Goal: Task Accomplishment & Management: Complete application form

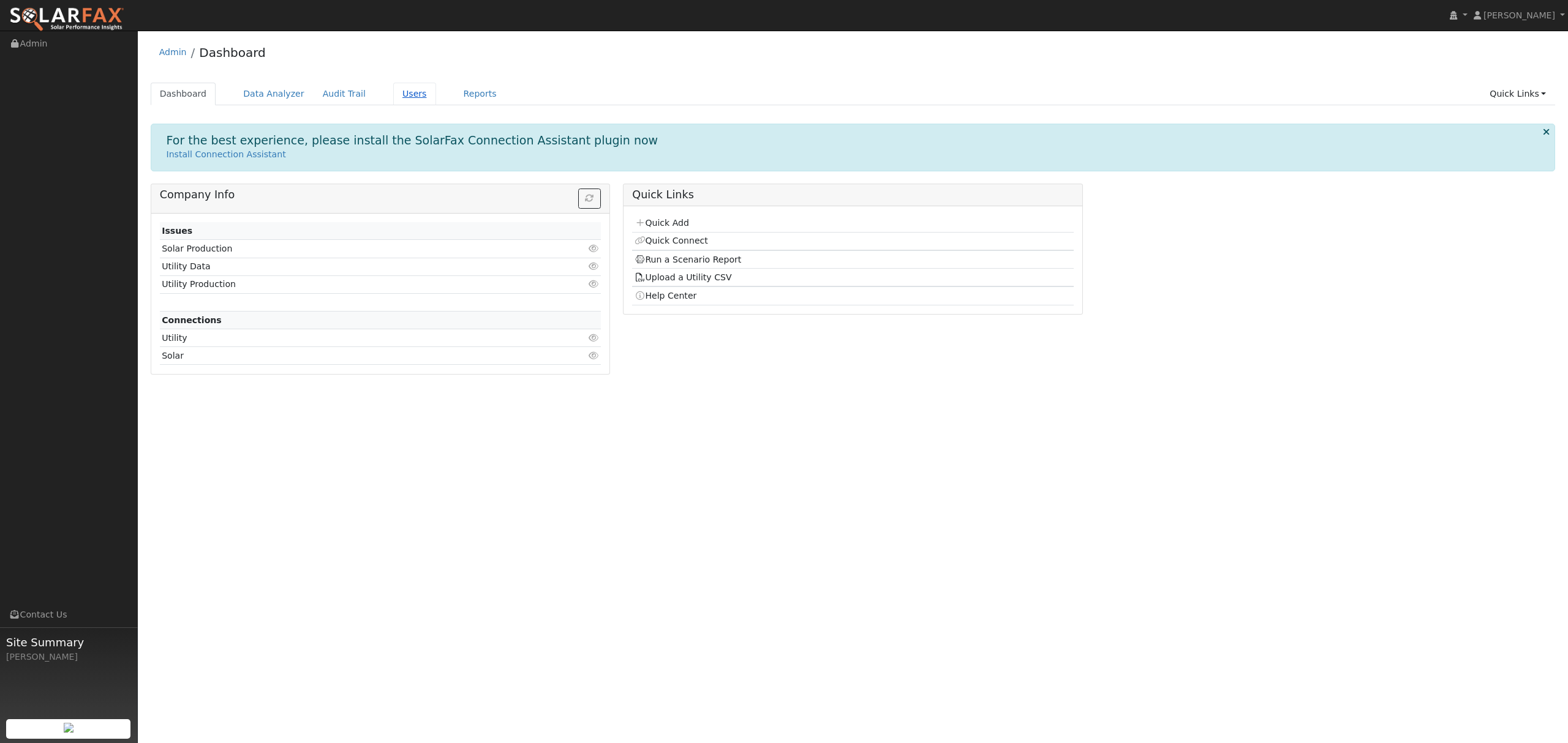
click at [396, 89] on link "Users" at bounding box center [414, 94] width 43 height 23
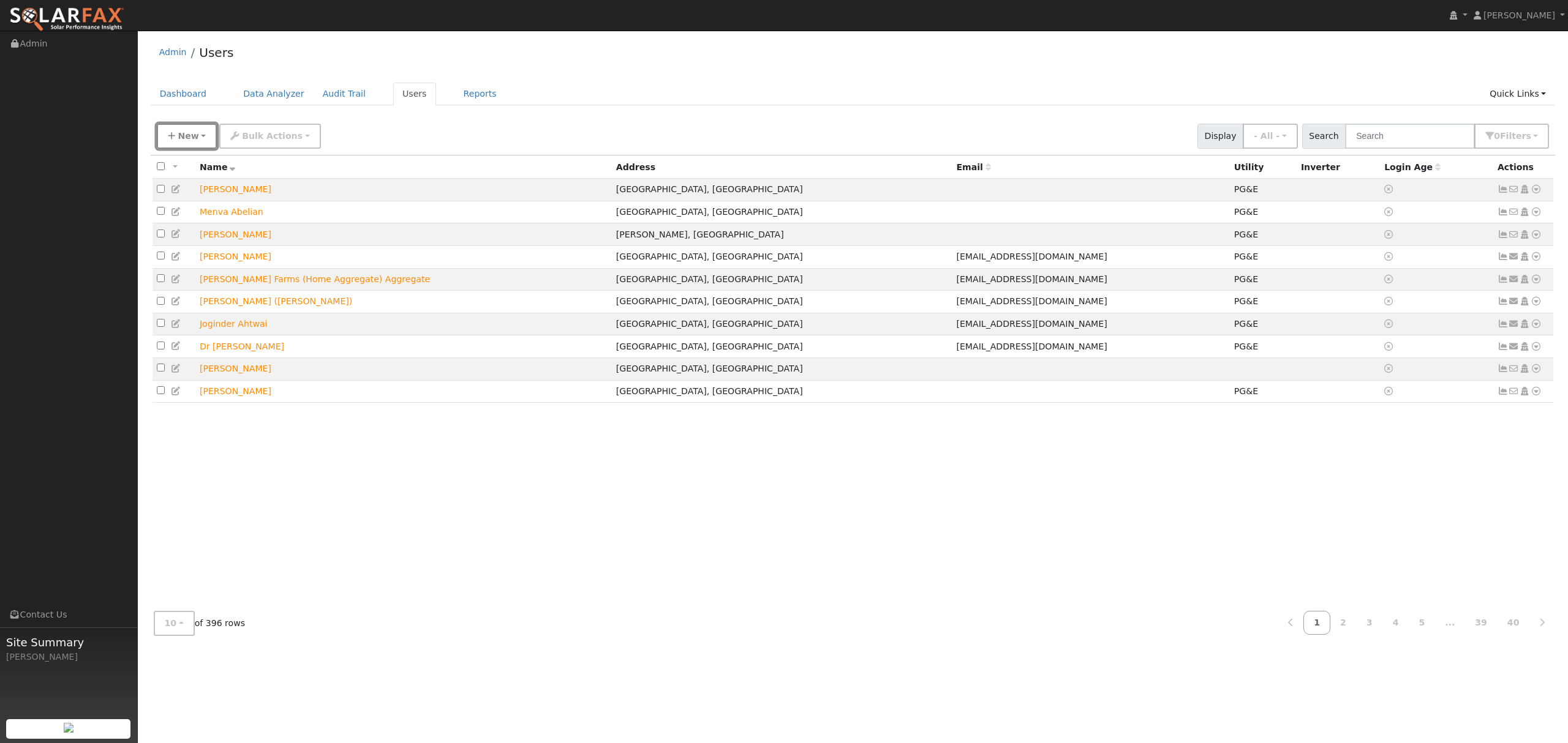
click at [181, 141] on span "New" at bounding box center [188, 136] width 21 height 10
click at [186, 185] on link "Quick Add" at bounding box center [208, 189] width 101 height 17
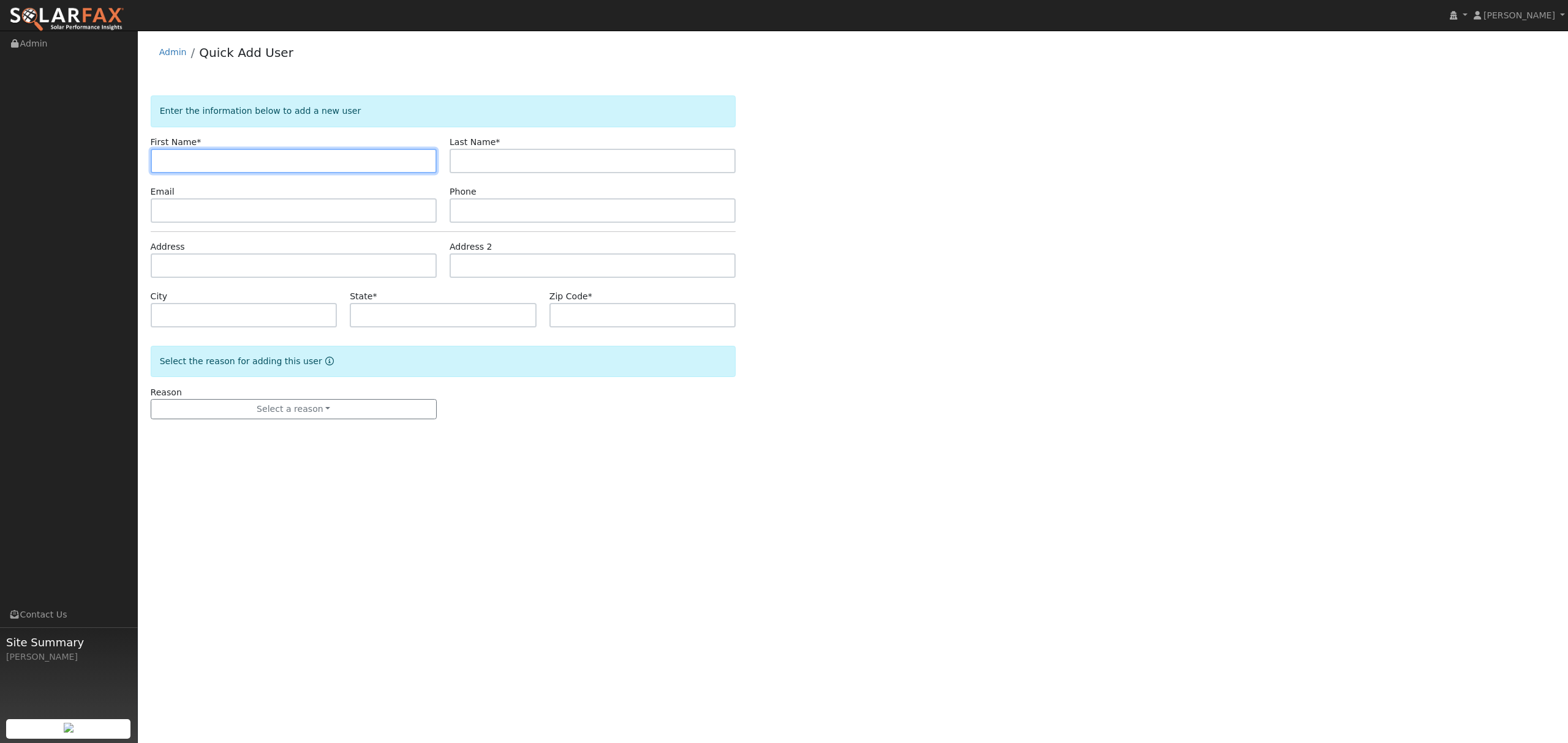
click at [278, 160] on input "text" at bounding box center [293, 161] width 286 height 24
type input "jose"
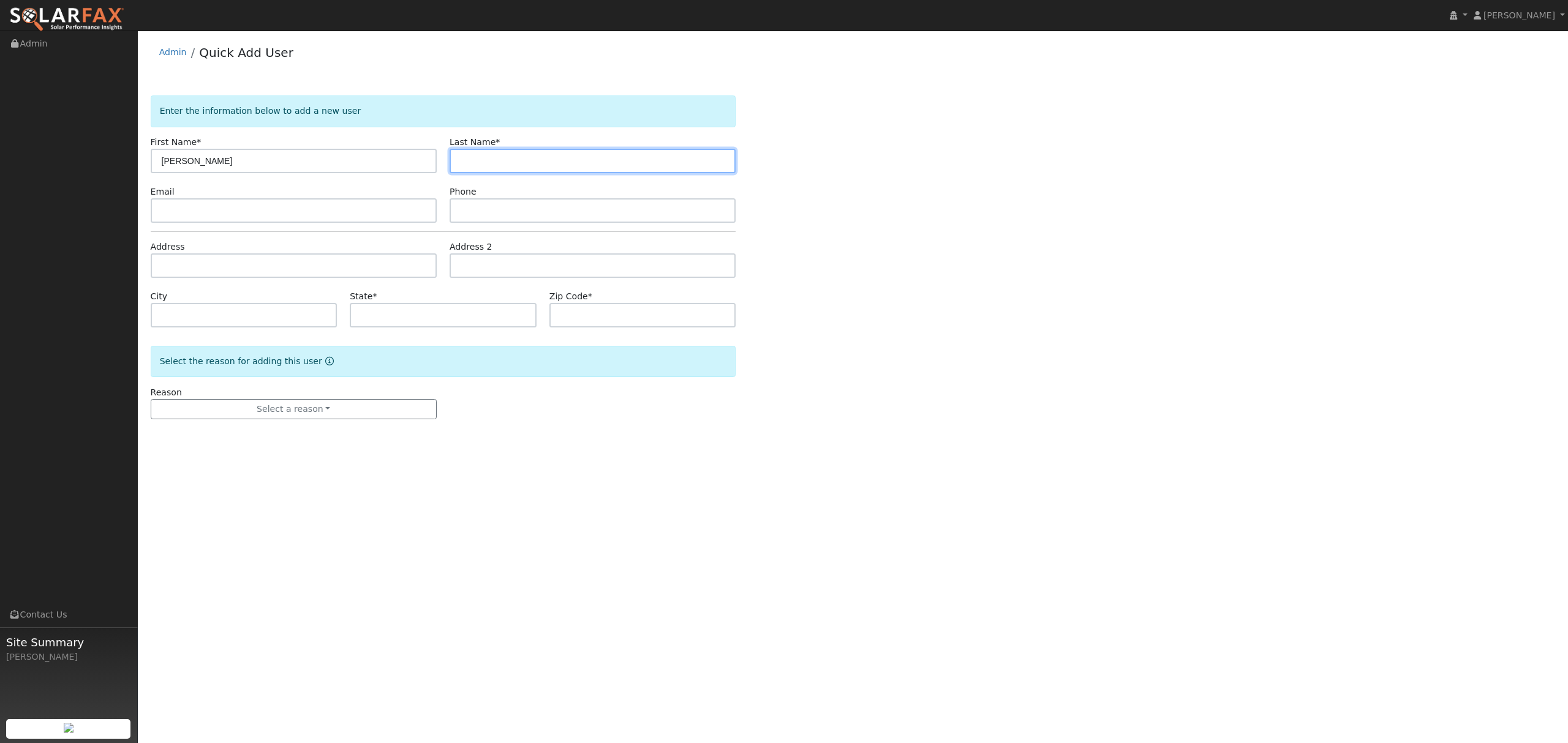
click at [506, 160] on input "text" at bounding box center [592, 161] width 286 height 24
type input "torres"
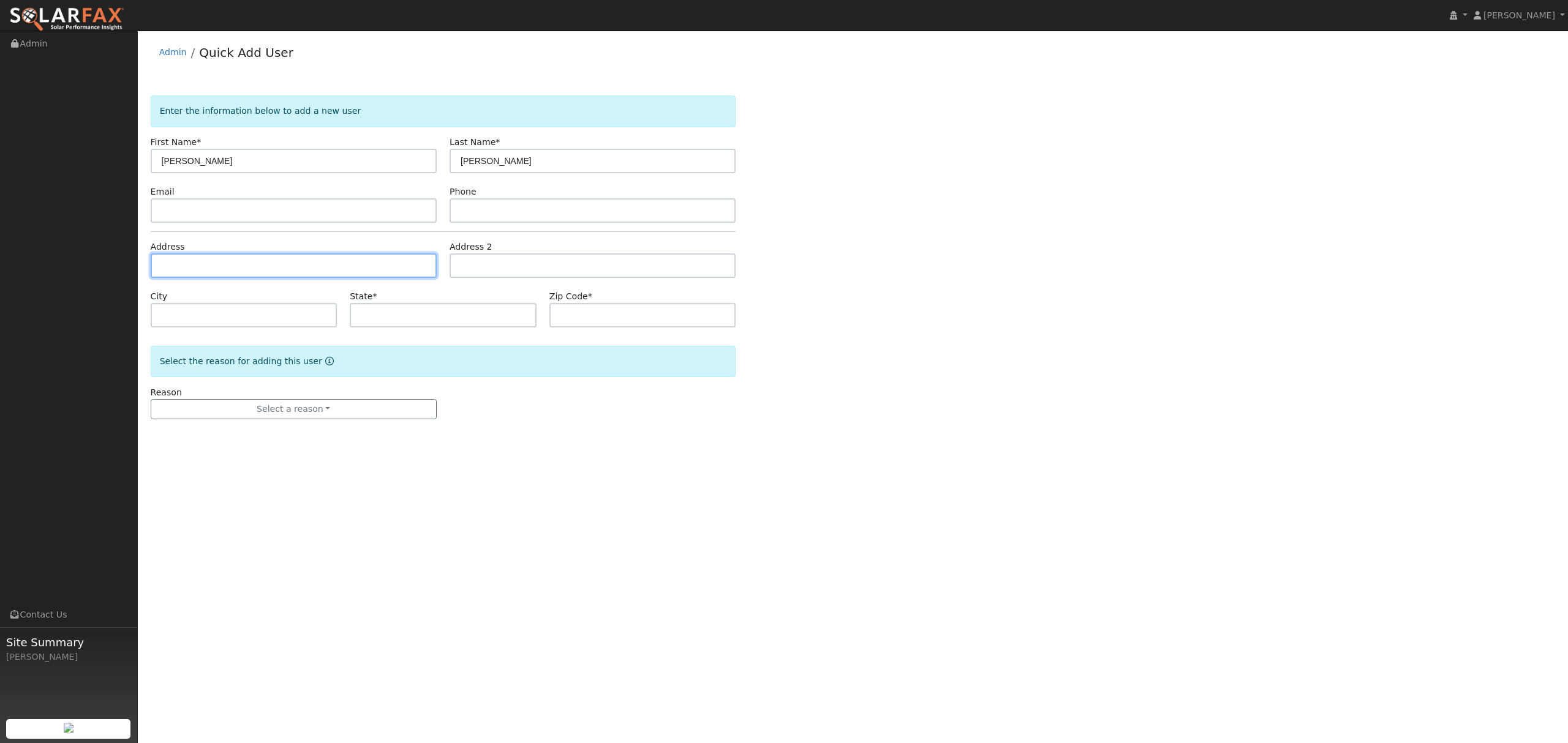
click at [197, 263] on input "text" at bounding box center [293, 266] width 286 height 24
type input "5477 Melissa Lane"
type input "Dublin"
type input "CA"
type input "94568"
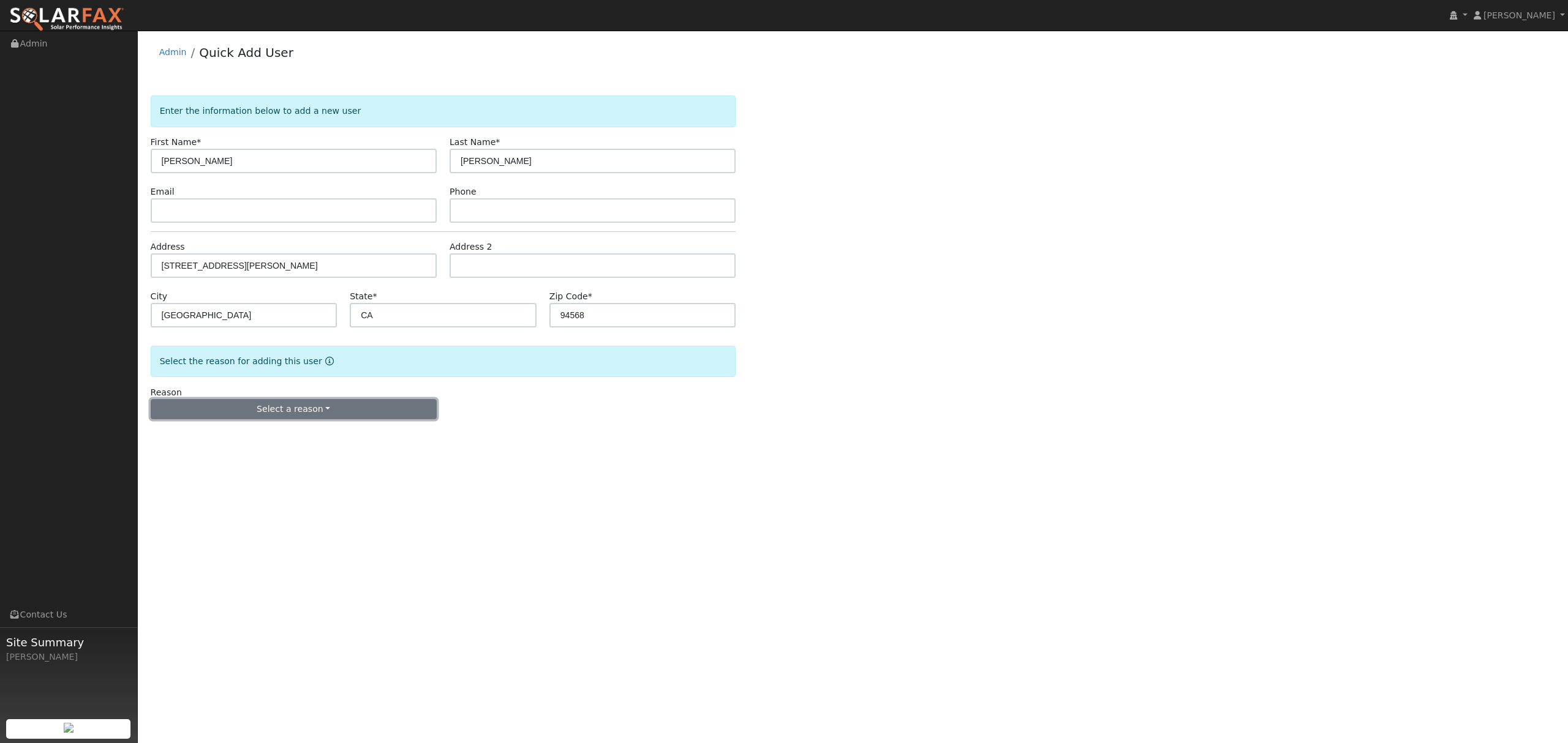
drag, startPoint x: 302, startPoint y: 404, endPoint x: 297, endPoint y: 410, distance: 7.8
click at [302, 405] on button "Select a reason" at bounding box center [293, 409] width 286 height 21
click at [175, 439] on link "New lead" at bounding box center [220, 435] width 136 height 17
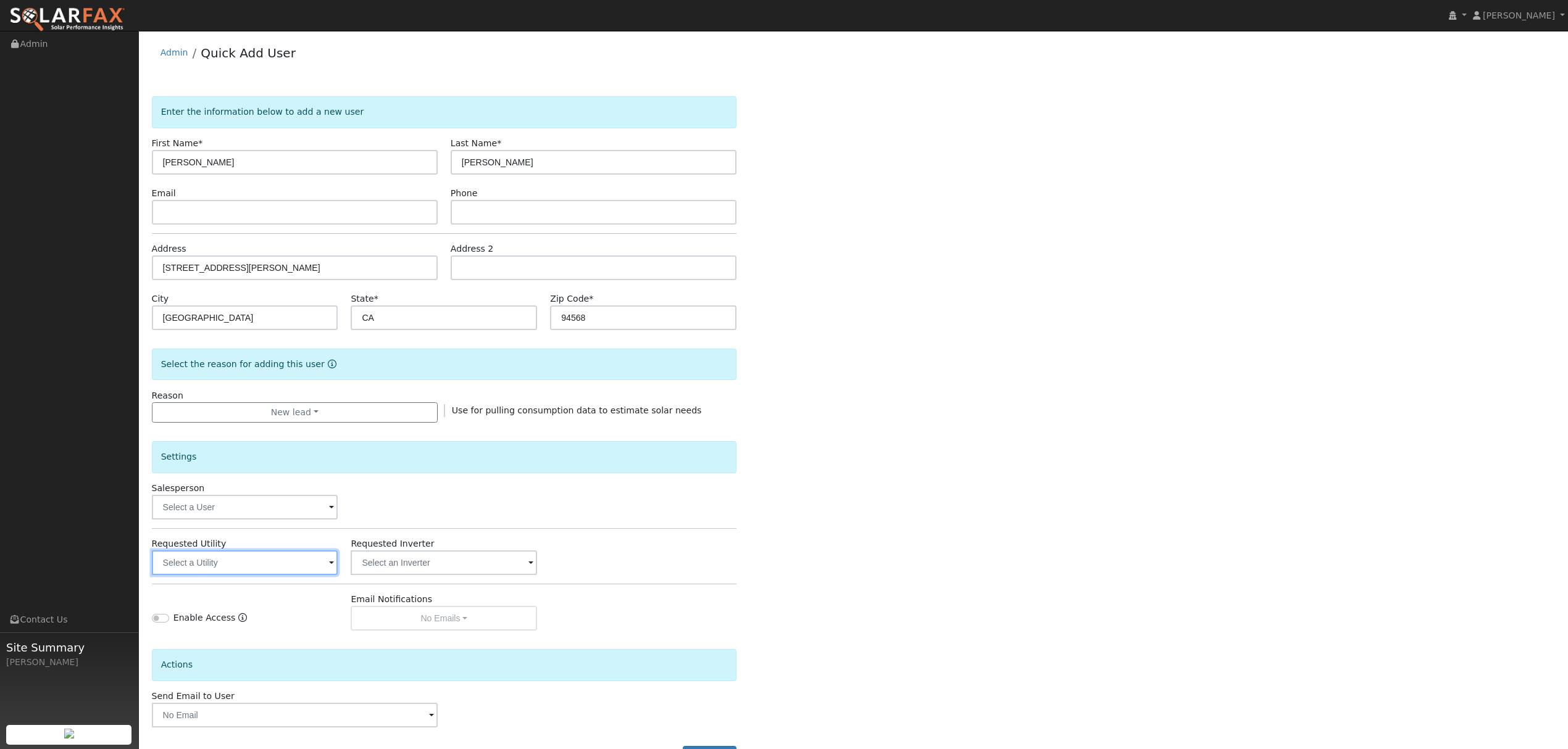
drag, startPoint x: 270, startPoint y: 559, endPoint x: 273, endPoint y: 572, distance: 13.3
click at [270, 559] on input "text" at bounding box center [245, 562] width 187 height 24
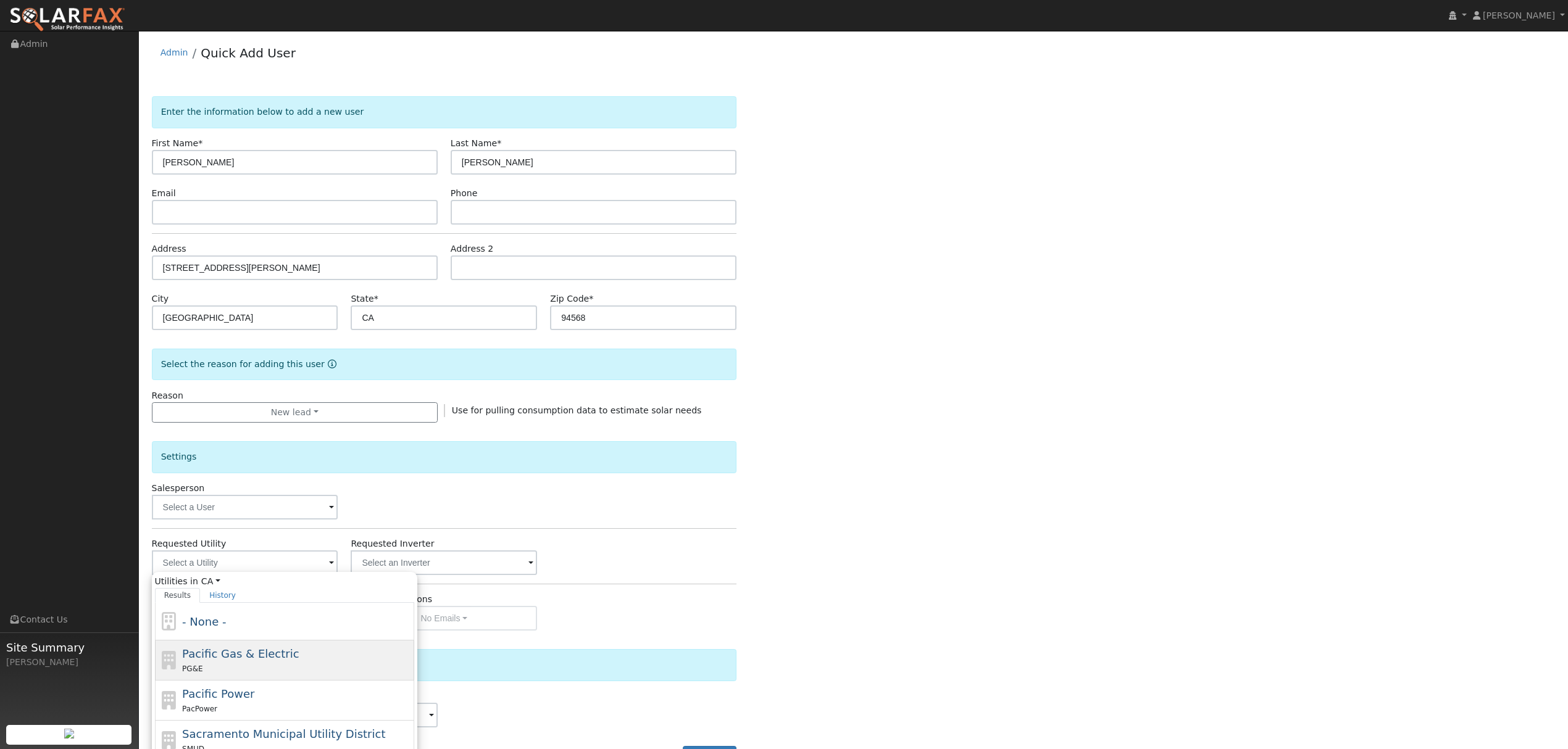
click at [259, 655] on span "Pacific Gas & Electric" at bounding box center [241, 654] width 117 height 13
type input "Pacific Gas & Electric"
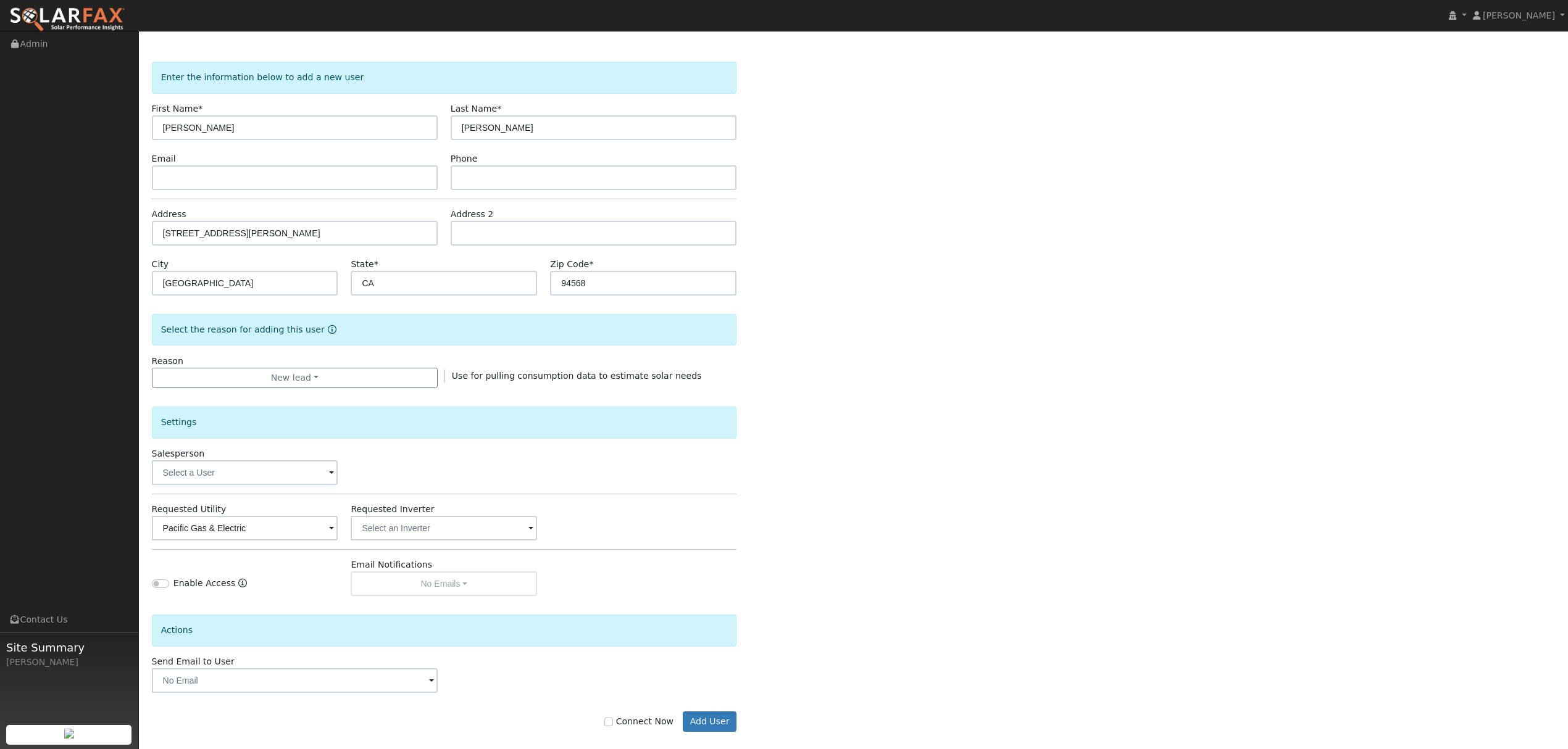
scroll to position [50, 0]
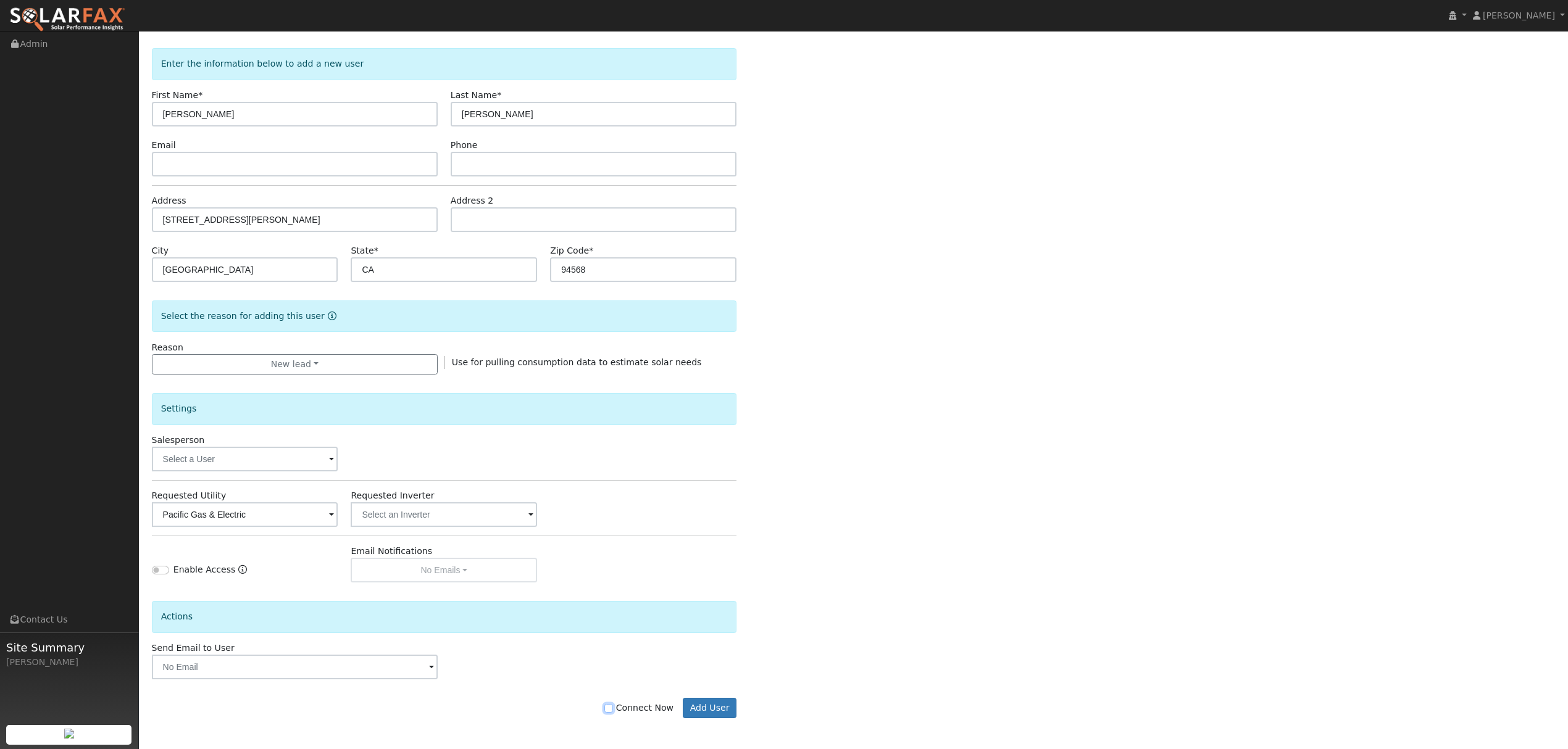
click at [613, 709] on input "Connect Now" at bounding box center [608, 708] width 8 height 8
checkbox input "true"
click at [704, 714] on button "Add User" at bounding box center [710, 708] width 54 height 21
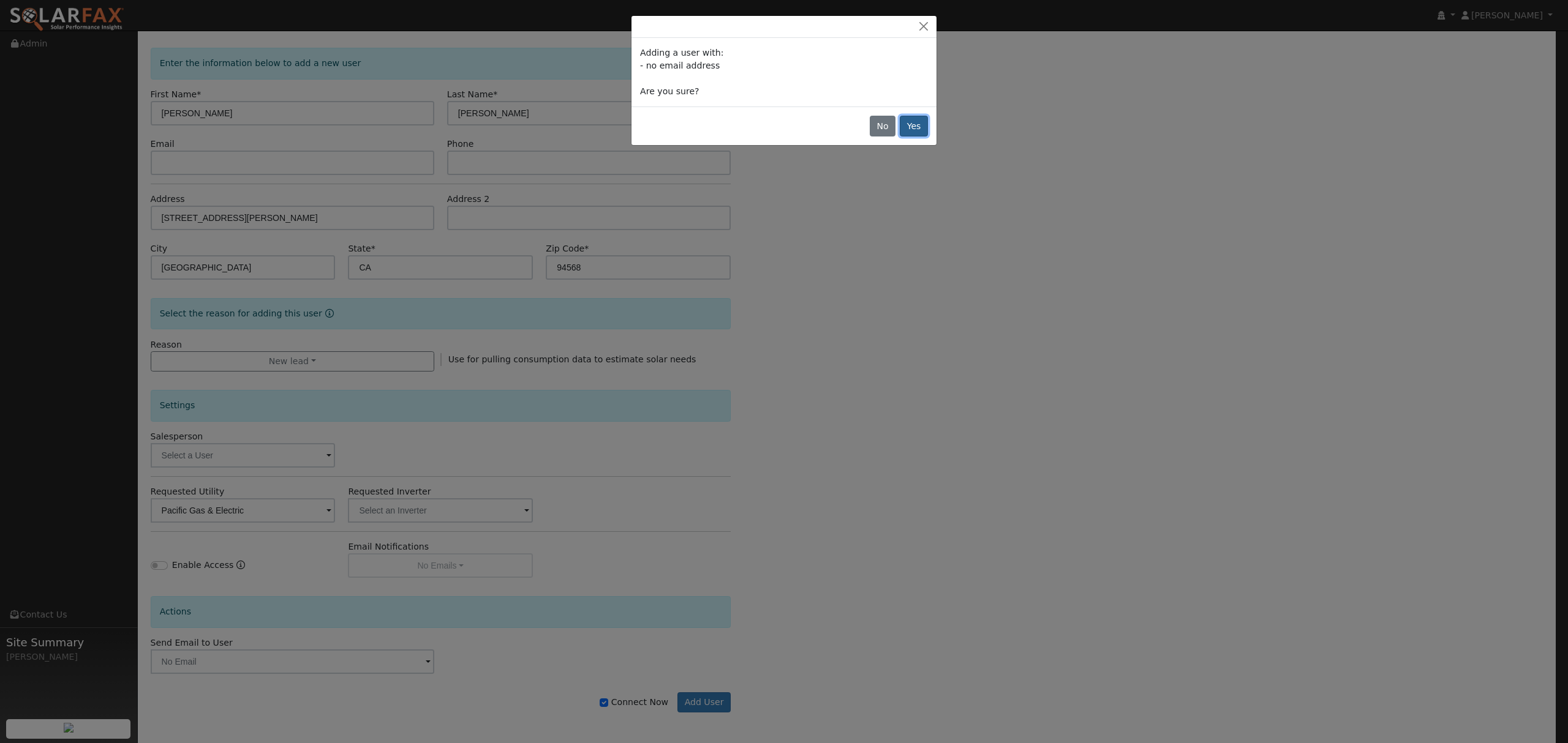
click at [921, 125] on button "Yes" at bounding box center [914, 126] width 28 height 21
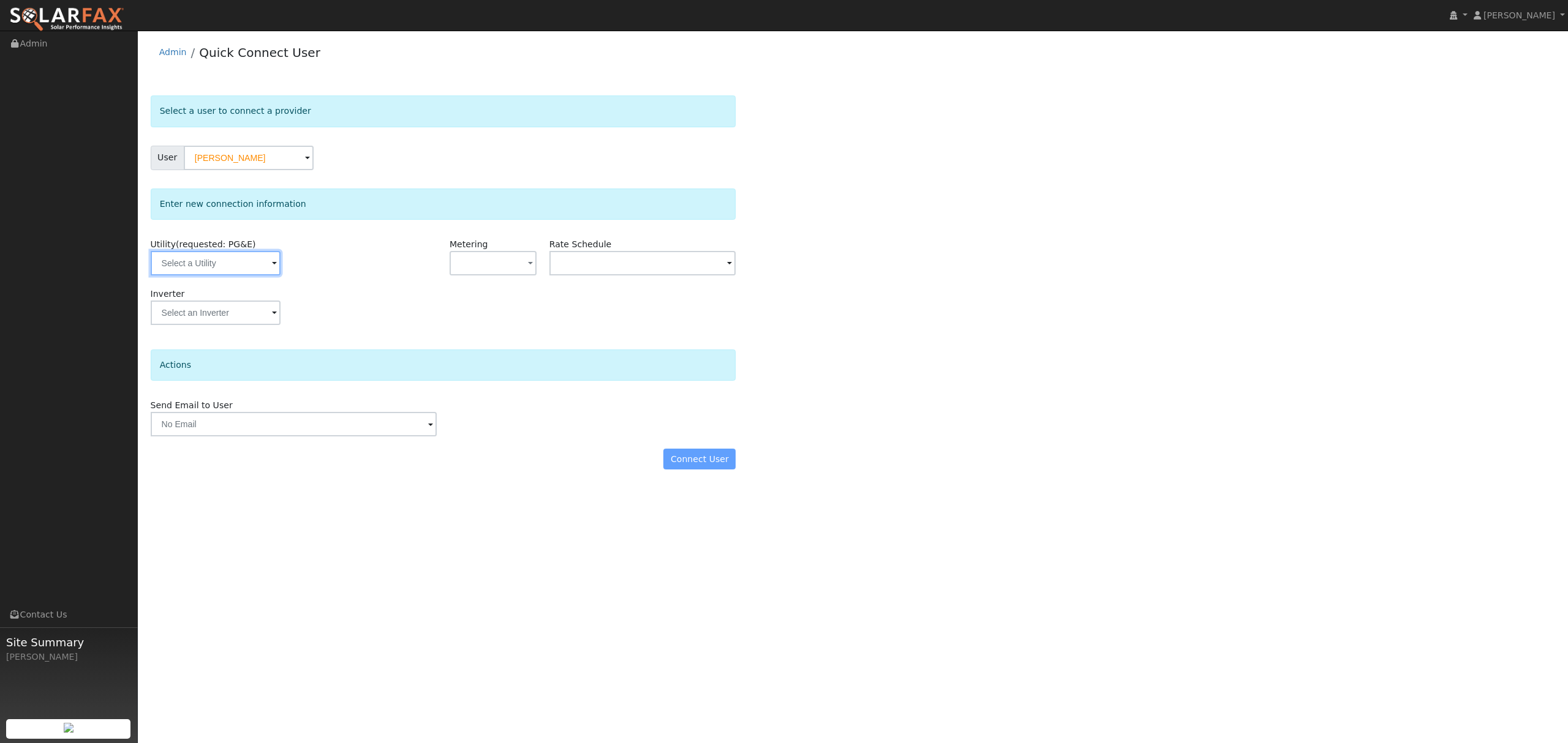
click at [223, 265] on input "text" at bounding box center [215, 263] width 130 height 24
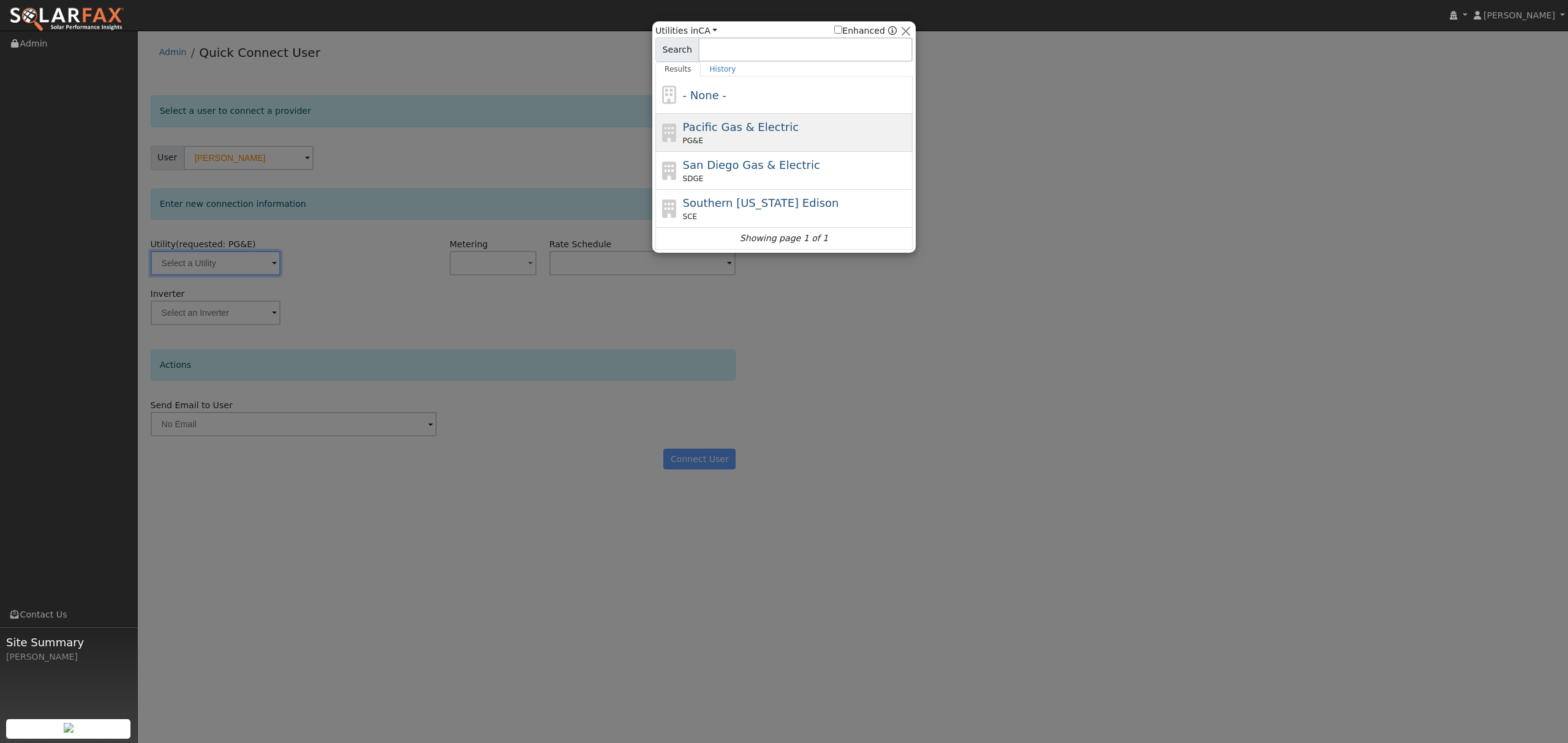
click at [716, 132] on span "Pacific Gas & Electric" at bounding box center [741, 126] width 116 height 13
type input "PG&E"
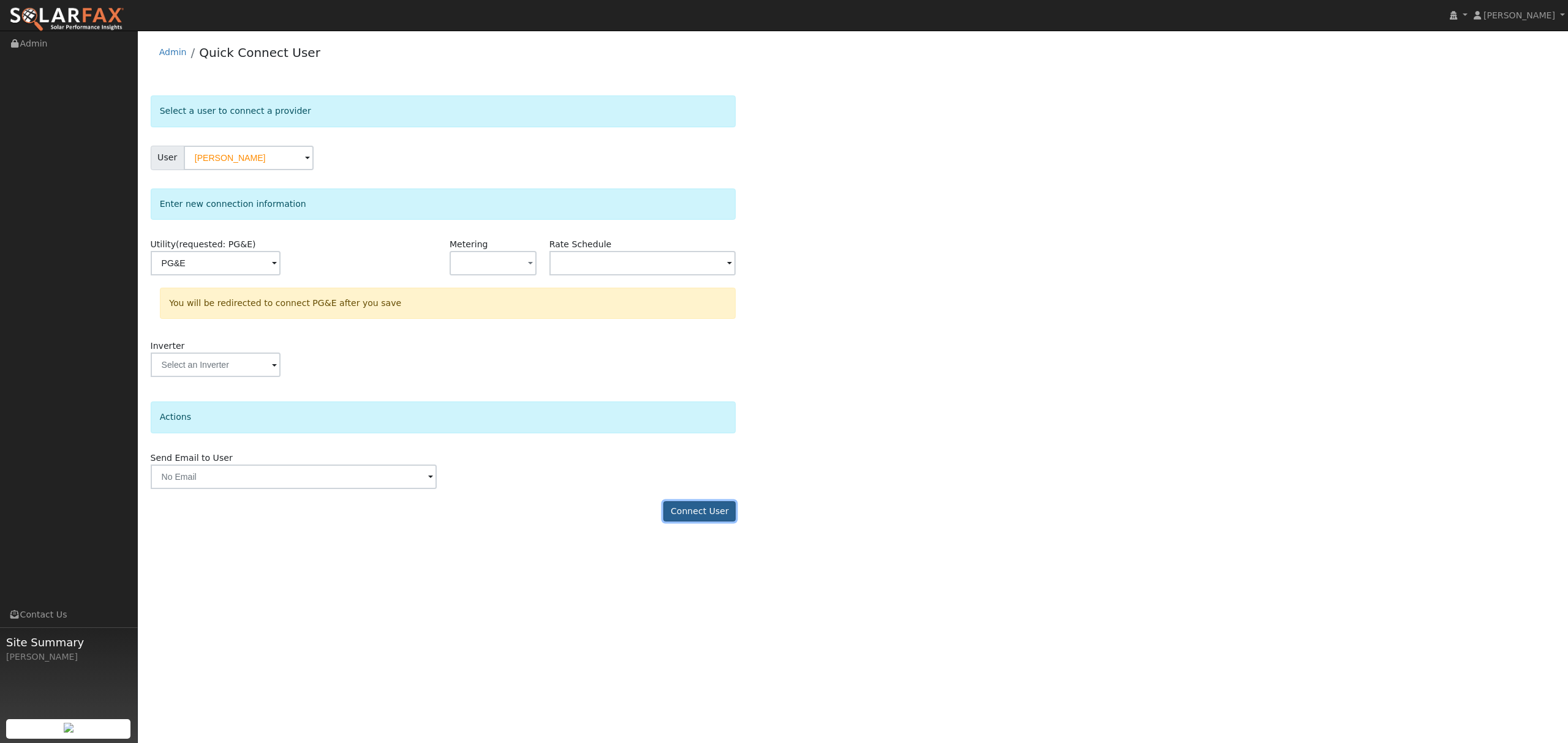
click at [706, 504] on button "Connect User" at bounding box center [699, 512] width 72 height 21
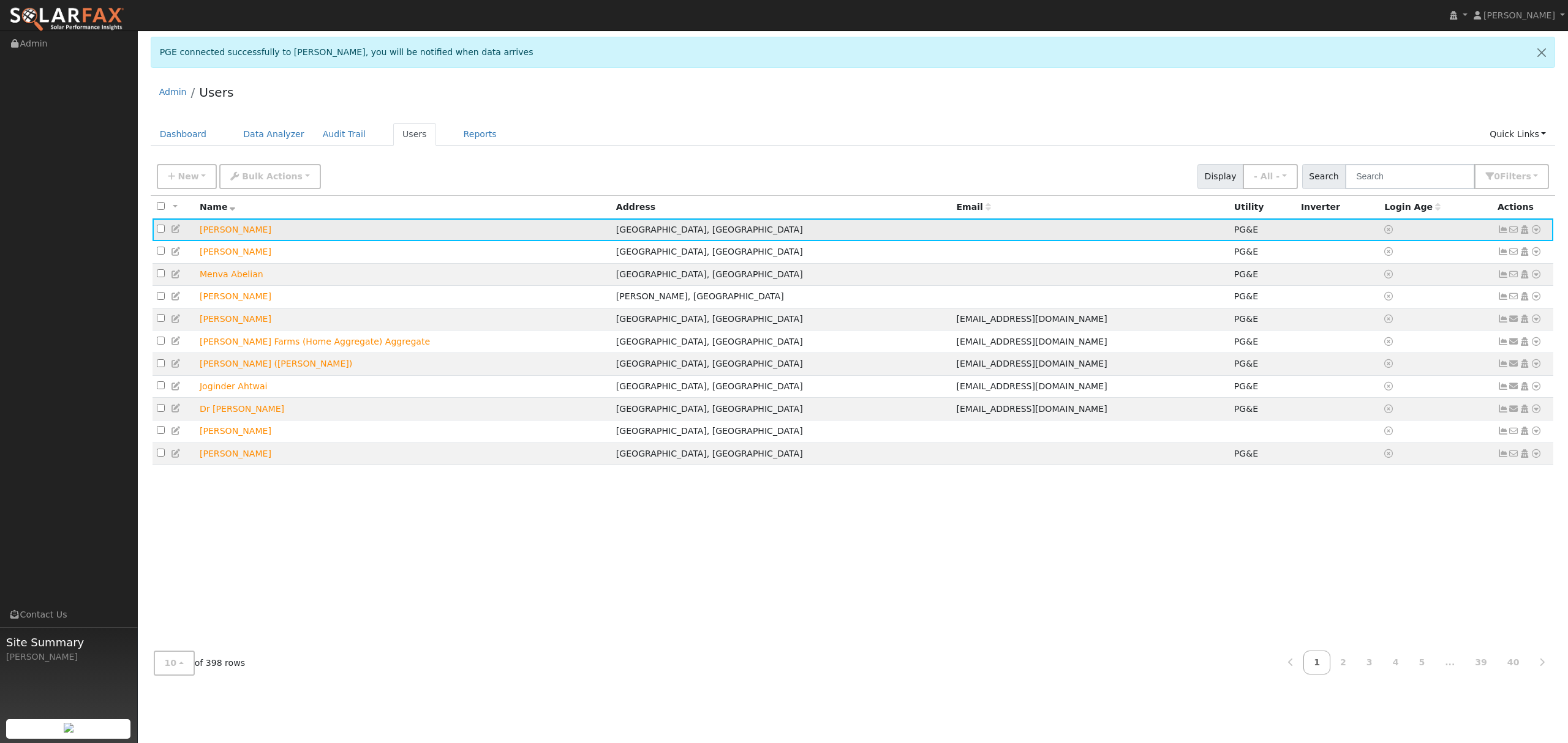
click at [1175, 226] on icon at bounding box center [1535, 230] width 11 height 8
click at [1175, 252] on link "Data Analyzer" at bounding box center [1495, 250] width 89 height 17
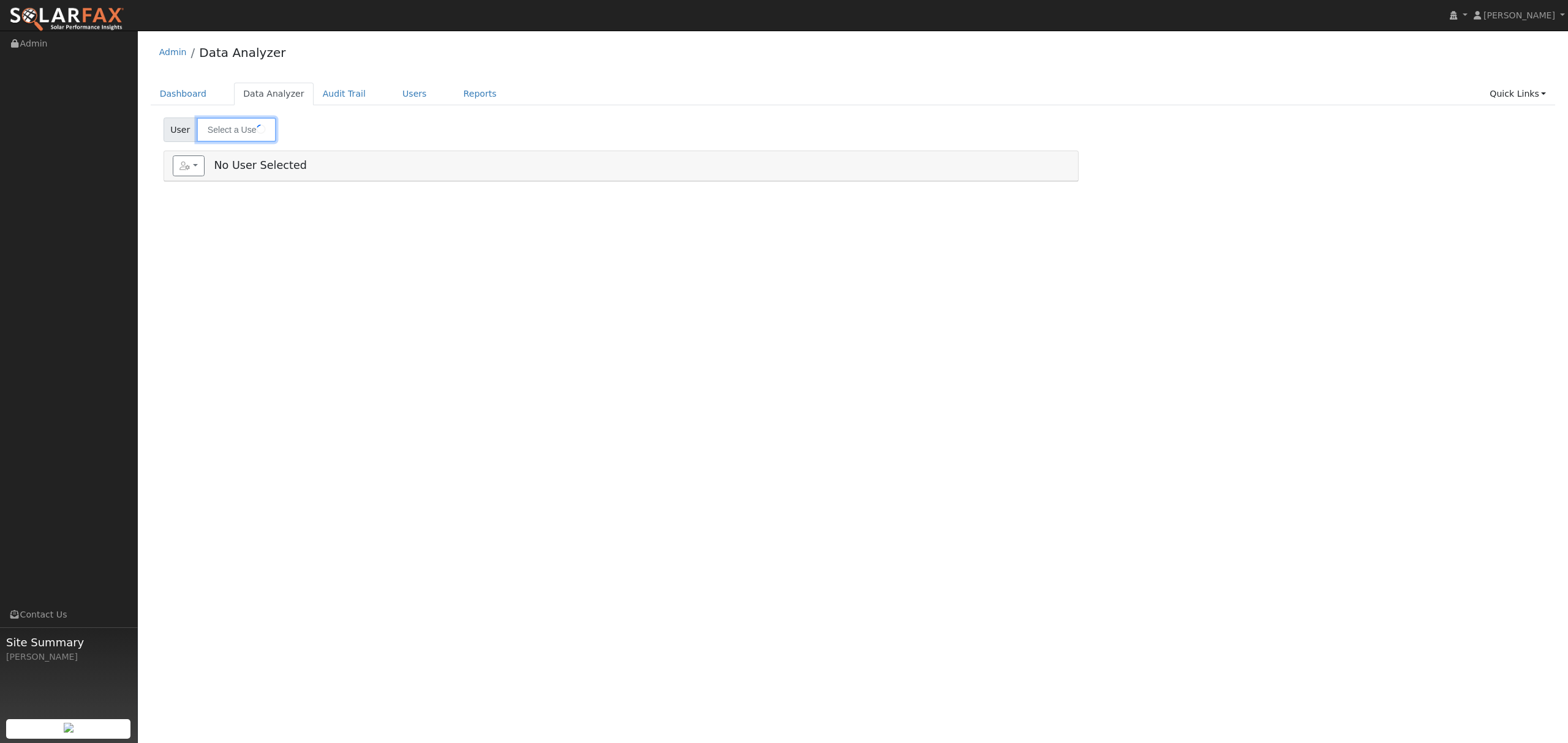
type input "[PERSON_NAME]"
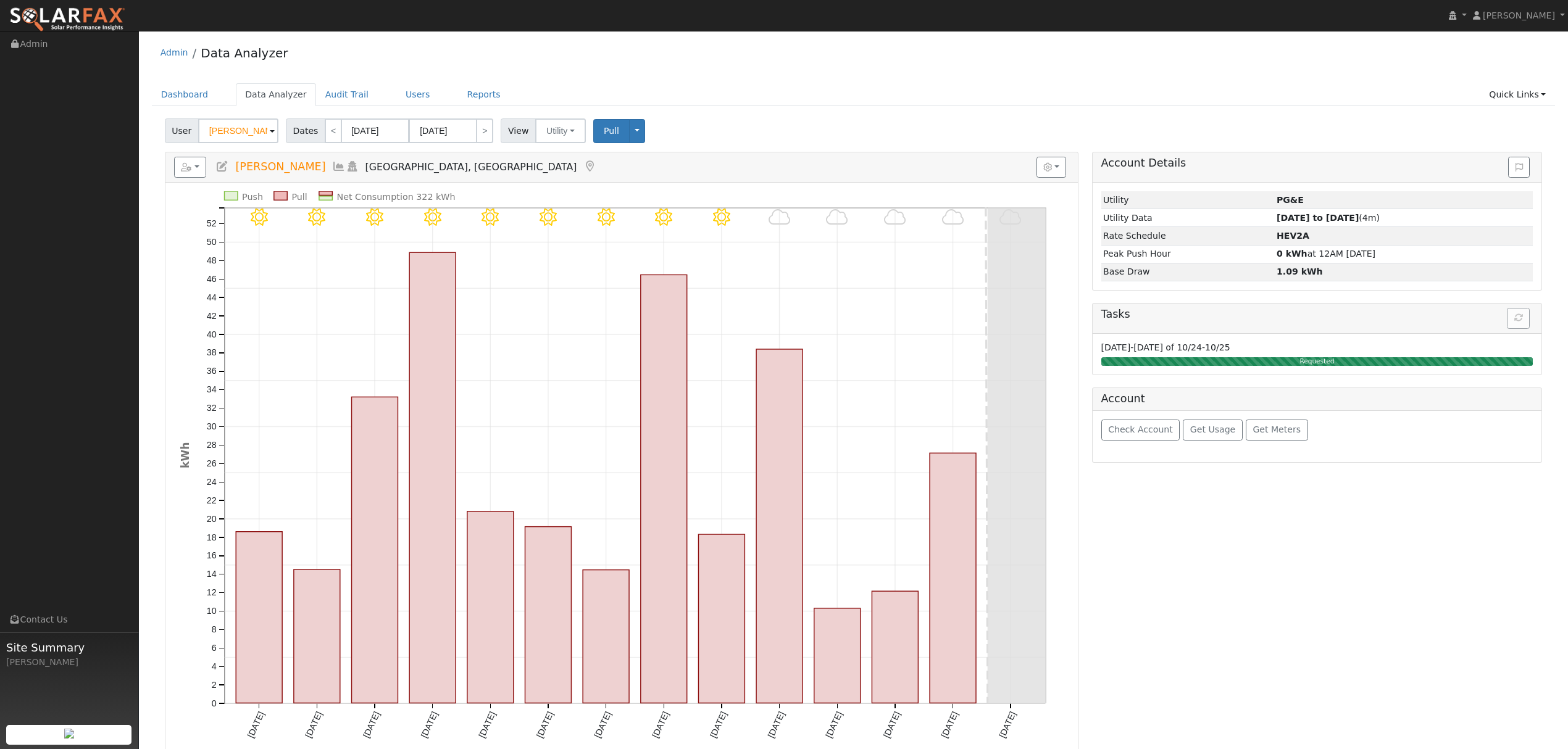
click at [332, 166] on icon at bounding box center [339, 166] width 14 height 11
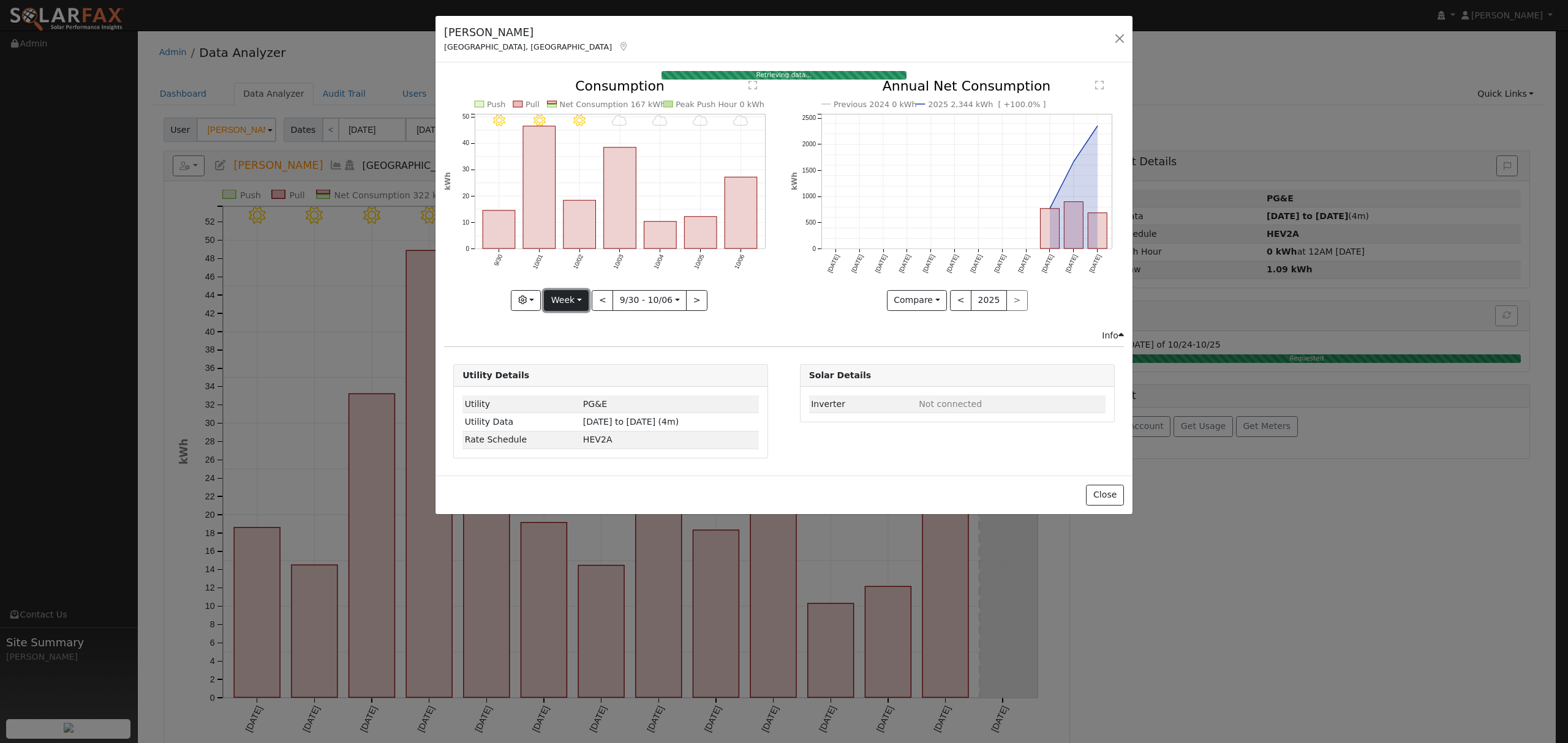
click at [572, 303] on button "Week" at bounding box center [566, 300] width 44 height 21
click at [583, 379] on link "Year" at bounding box center [587, 378] width 85 height 17
type input "[DATE]"
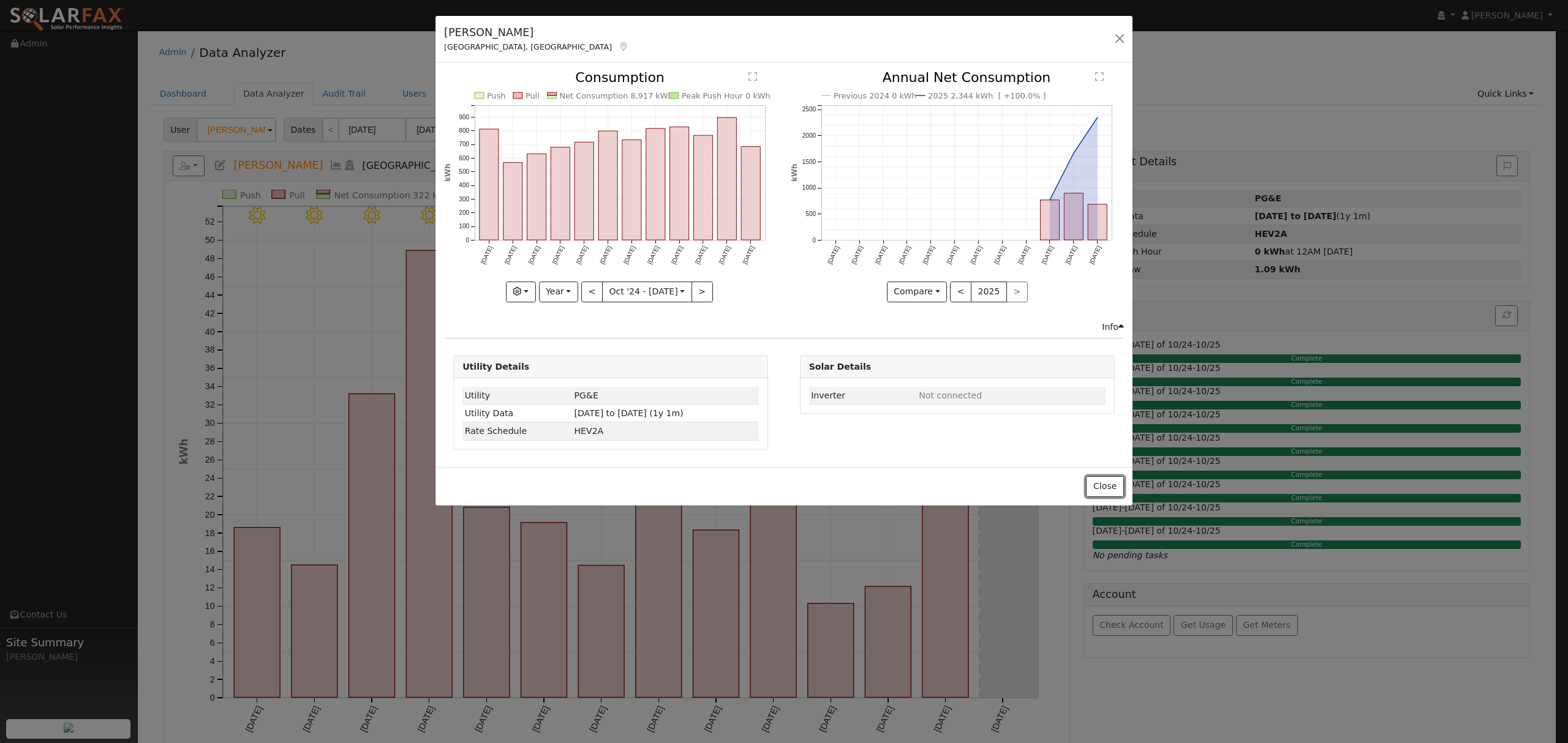
drag, startPoint x: 1118, startPoint y: 490, endPoint x: 1085, endPoint y: 488, distance: 33.1
click at [1118, 490] on button "Close" at bounding box center [1105, 487] width 38 height 21
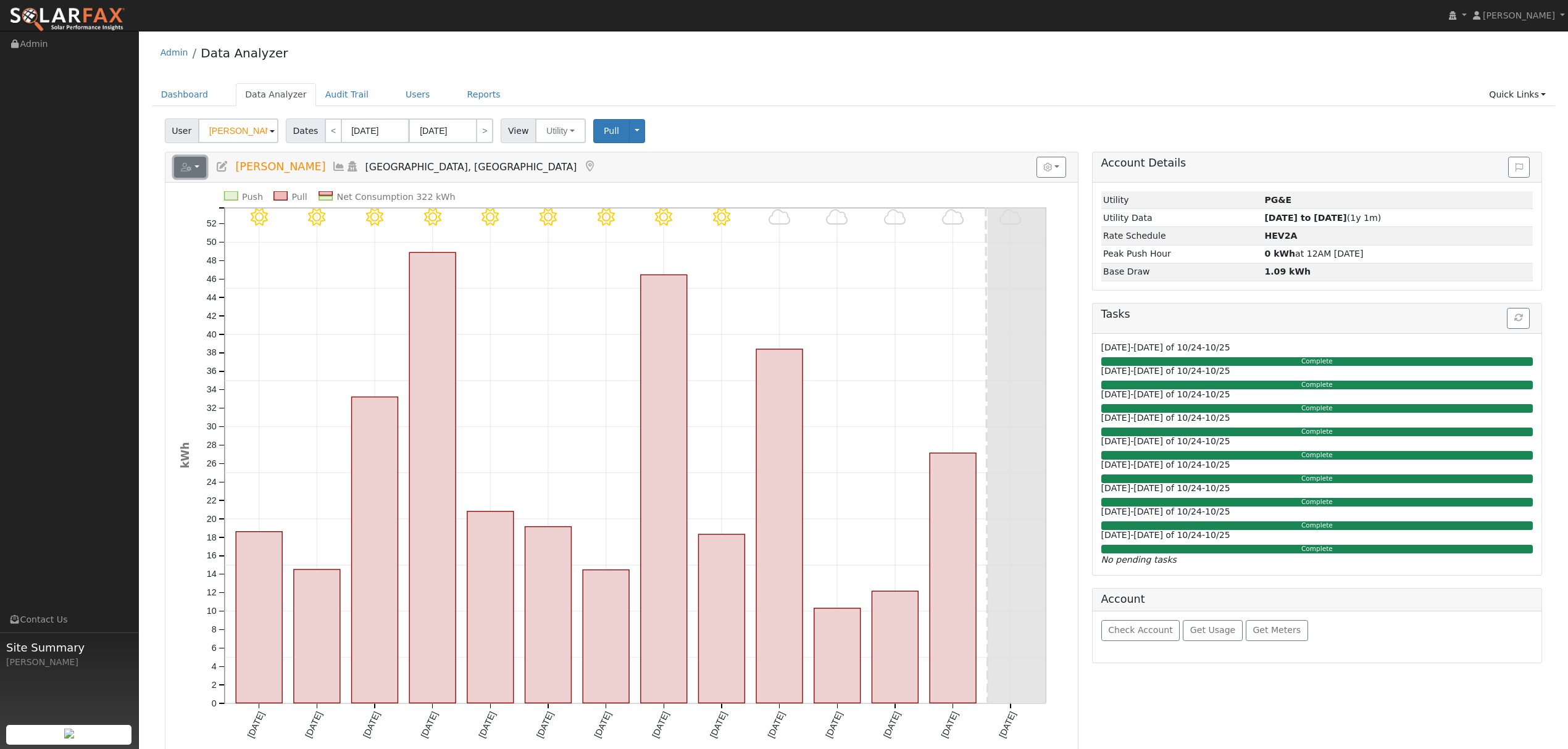
click at [198, 169] on button "button" at bounding box center [190, 167] width 33 height 21
click at [299, 225] on link "Export to CSV" at bounding box center [342, 223] width 90 height 15
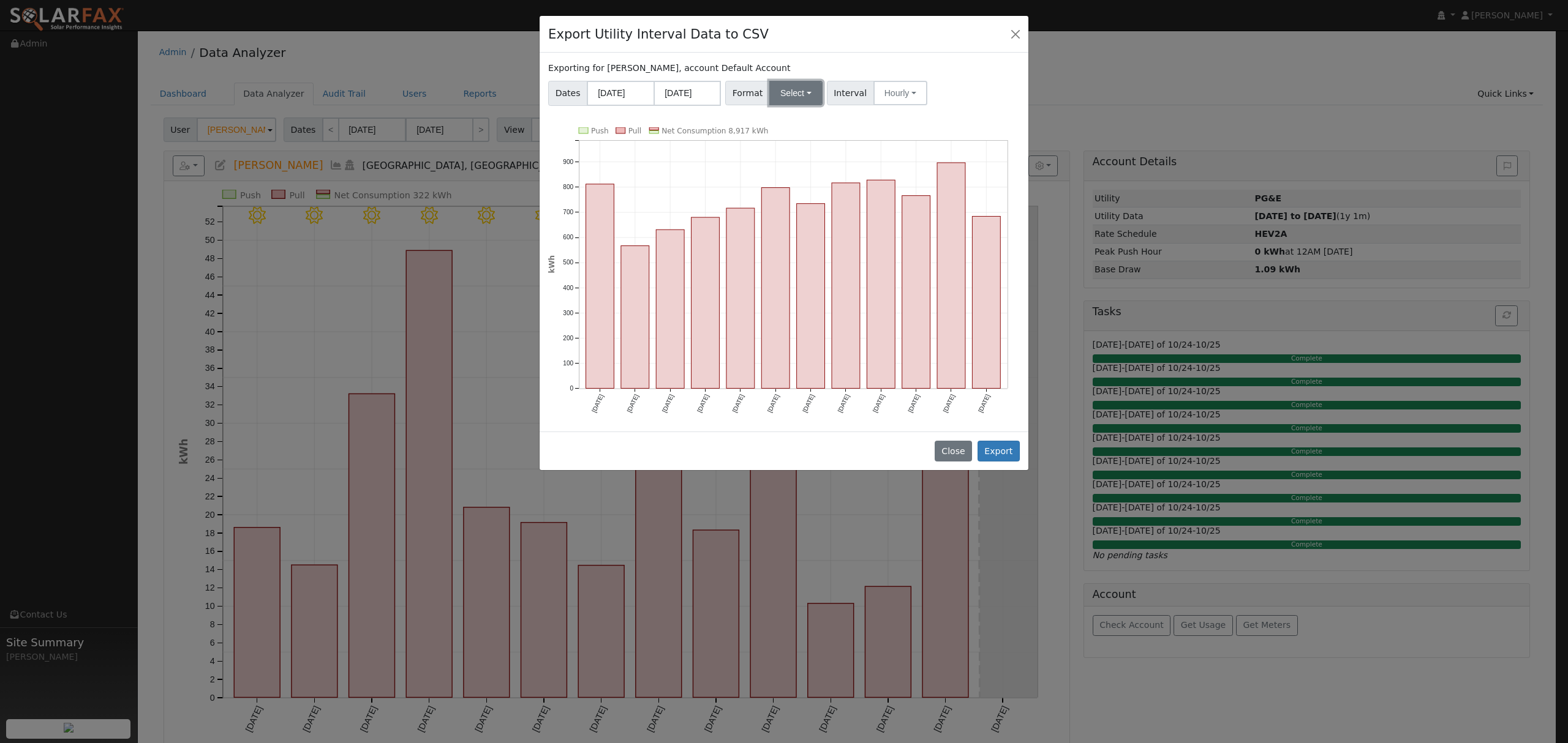
click at [801, 92] on button "Select" at bounding box center [796, 92] width 54 height 24
click at [805, 250] on link "Solargraf" at bounding box center [810, 250] width 88 height 17
click at [1003, 453] on button "Export" at bounding box center [998, 451] width 42 height 21
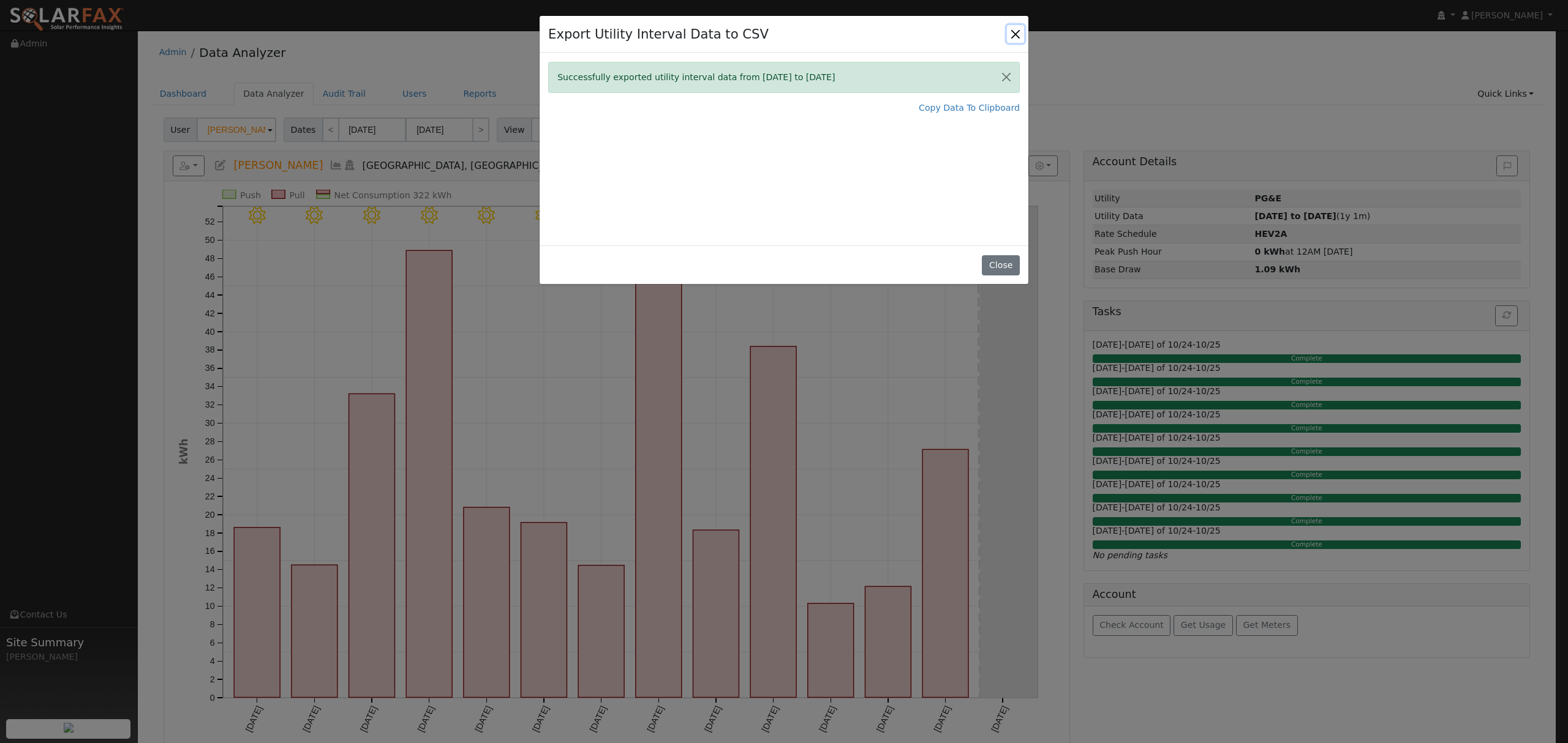
drag, startPoint x: 1012, startPoint y: 31, endPoint x: 990, endPoint y: 31, distance: 22.0
click at [1012, 31] on button "Close" at bounding box center [1015, 34] width 17 height 17
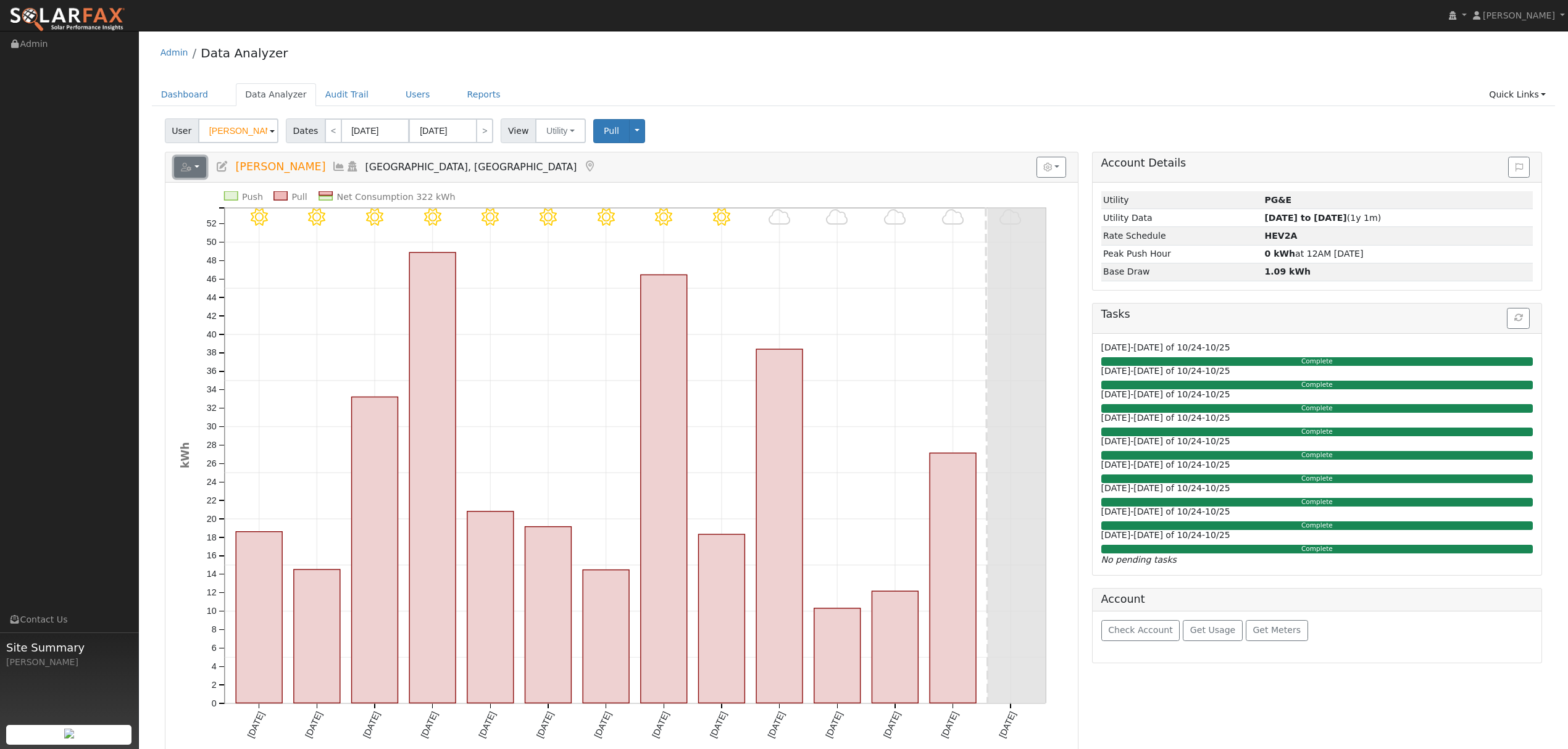
click at [191, 166] on icon "button" at bounding box center [186, 167] width 11 height 8
